Goal: Navigation & Orientation: Find specific page/section

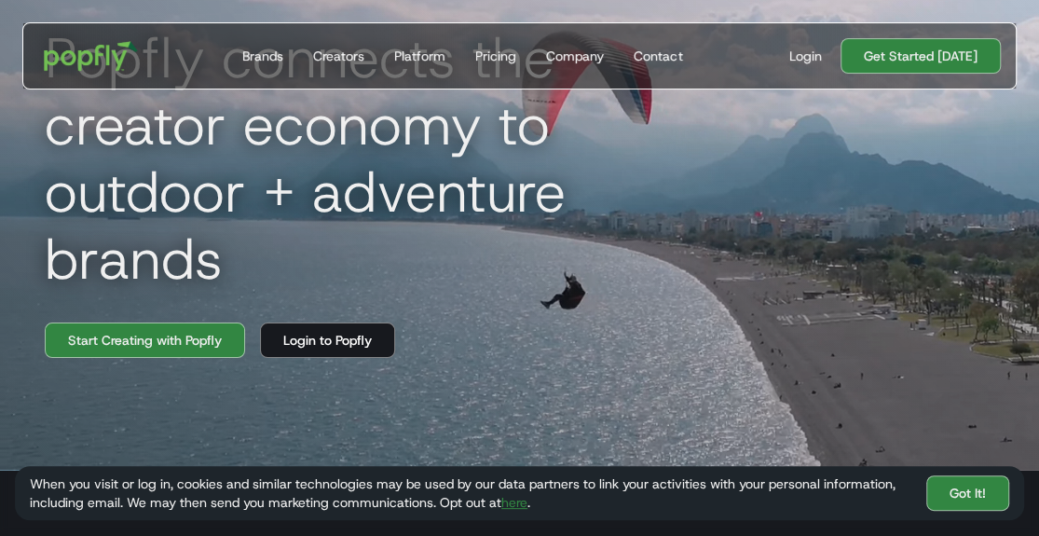
scroll to position [93, 0]
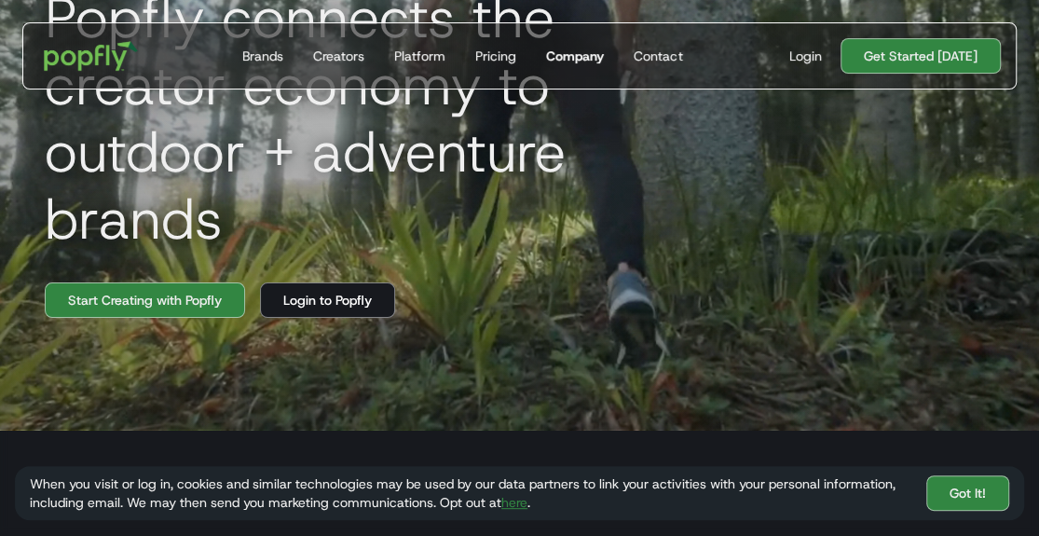
click at [544, 60] on link "Company" at bounding box center [575, 55] width 73 height 65
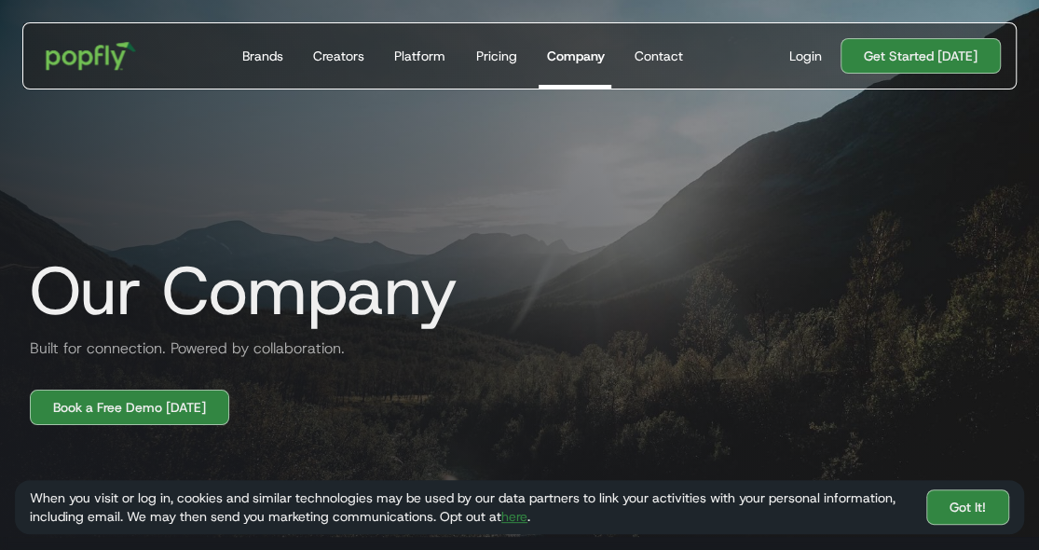
click at [58, 47] on img "home" at bounding box center [92, 56] width 116 height 54
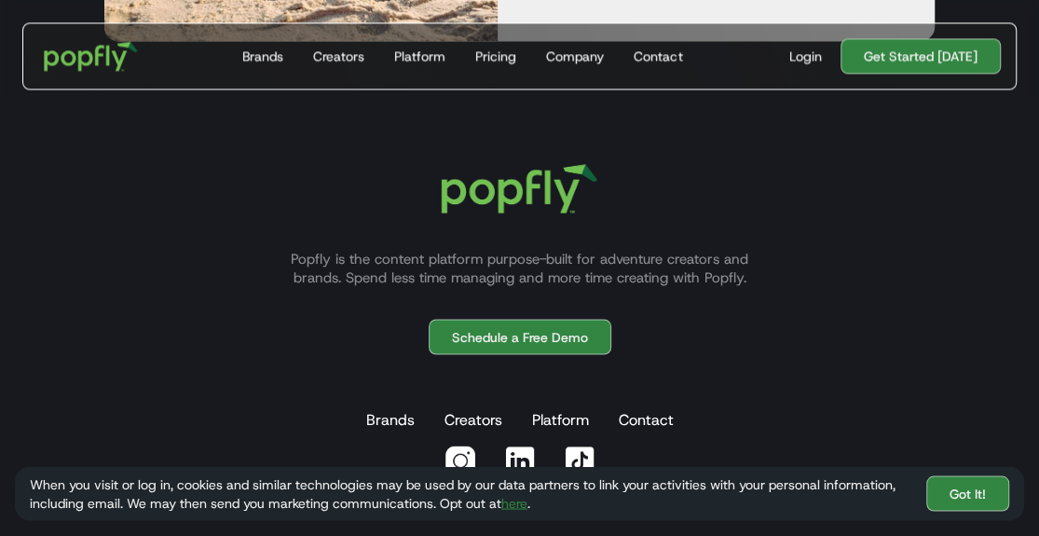
scroll to position [5137, 0]
